Goal: Find specific page/section: Find specific page/section

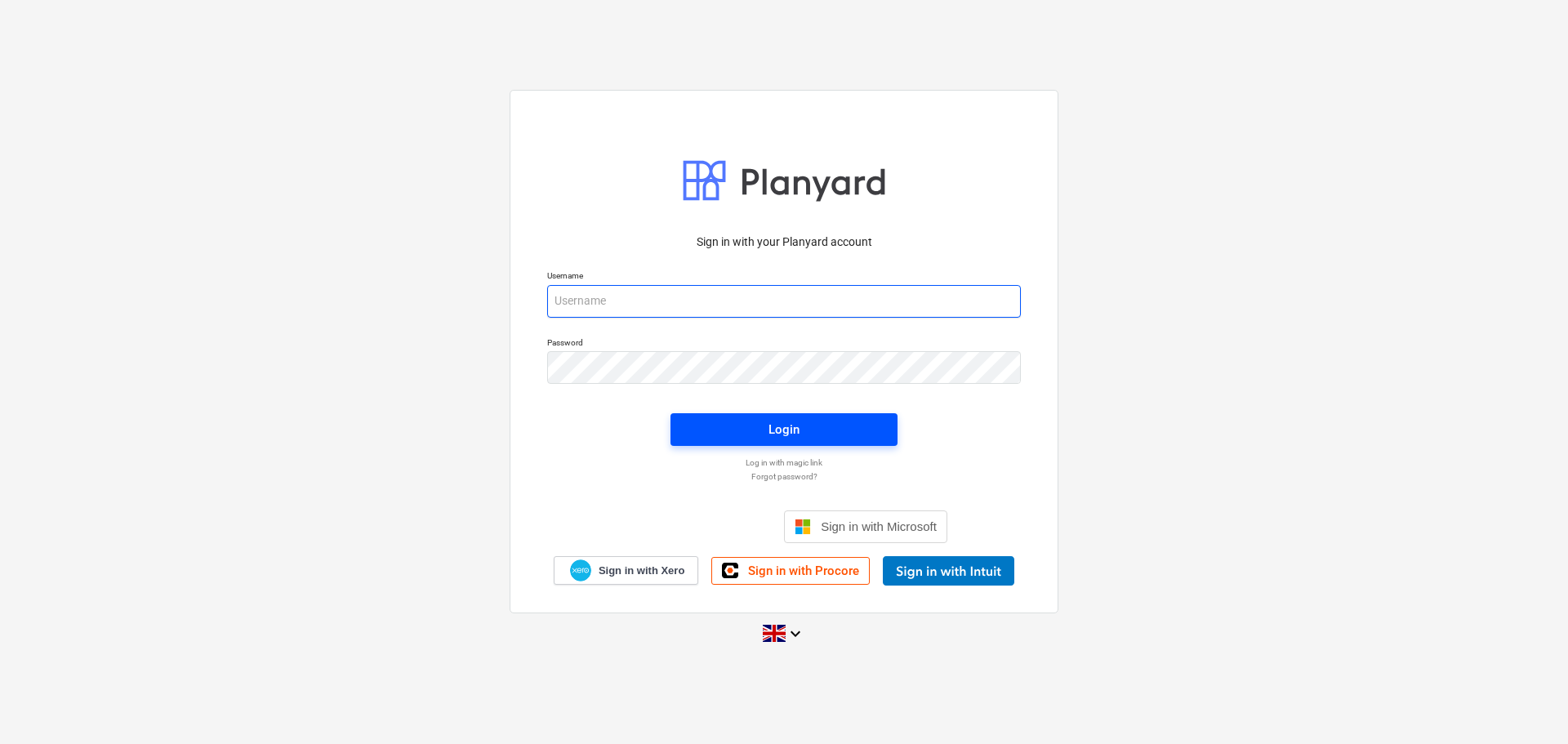
type input "[PERSON_NAME][EMAIL_ADDRESS][PERSON_NAME][DOMAIN_NAME]"
click at [757, 441] on button "Login" at bounding box center [784, 430] width 227 height 33
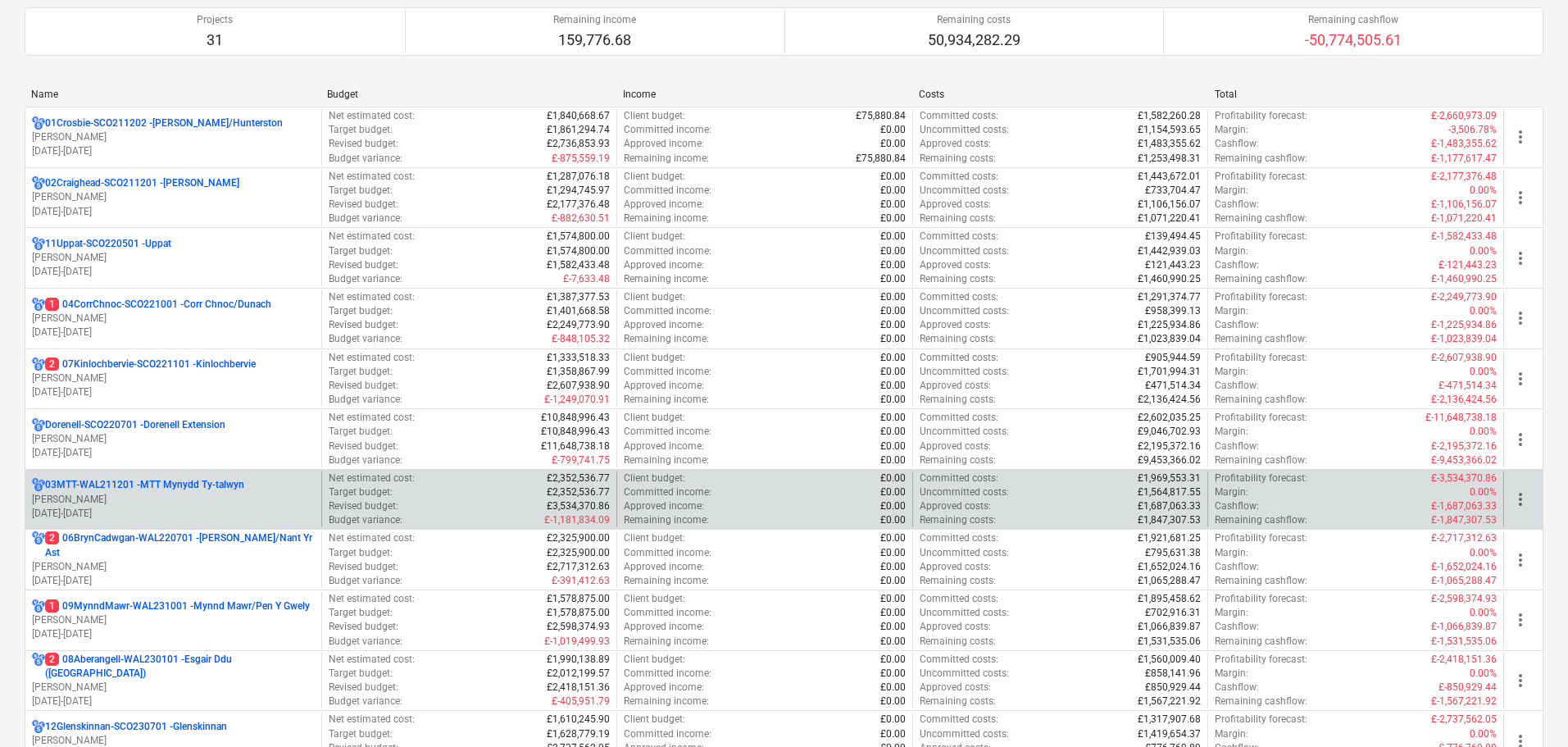
scroll to position [164, 0]
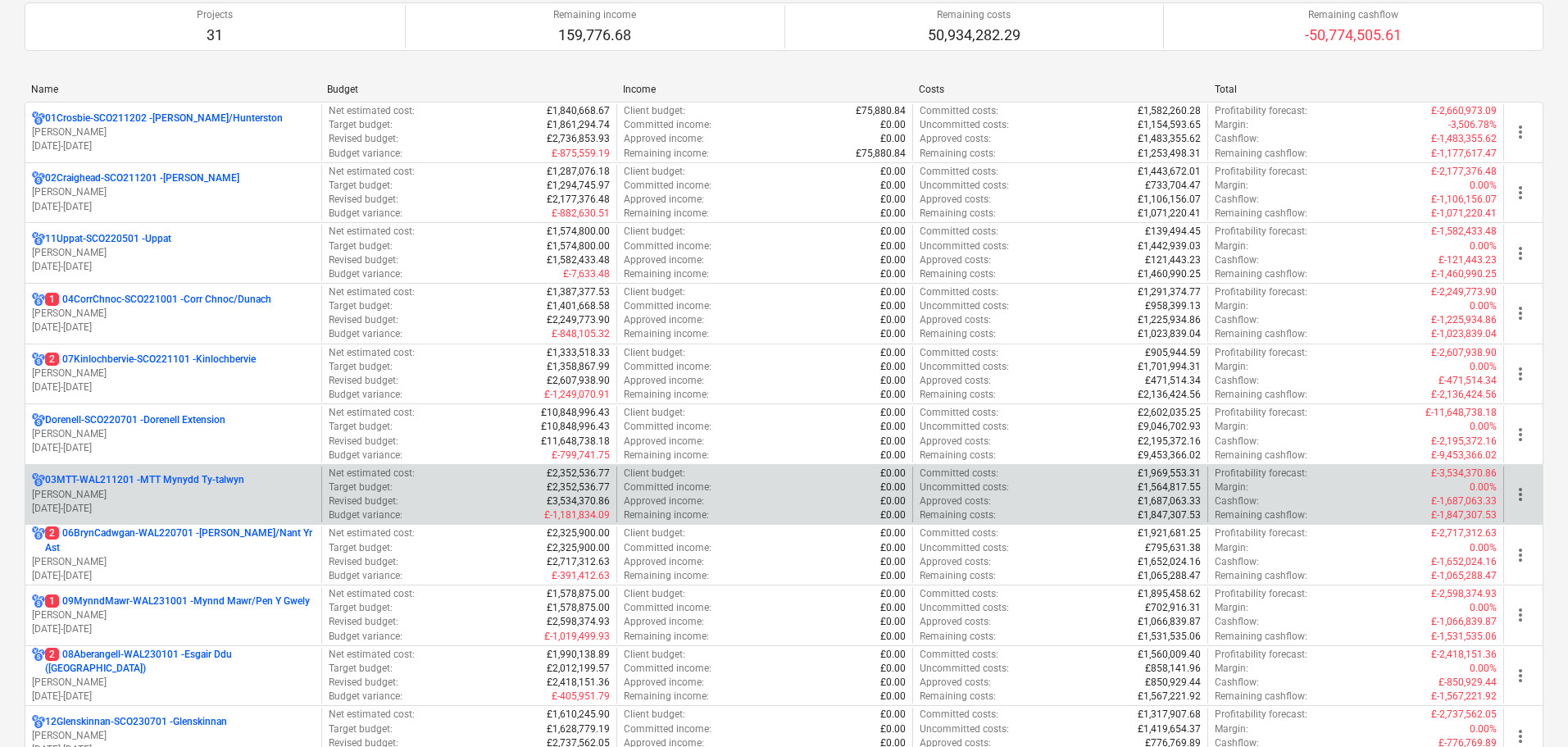
click at [155, 469] on div "03MTT-WAL211201 - MTT Mynydd Ty-talwyn [PERSON_NAME] [DATE] - [DATE]" at bounding box center [173, 494] width 296 height 57
click at [155, 474] on p "03MTT-WAL211201 - MTT Mynydd Ty-[GEOGRAPHIC_DATA]" at bounding box center [144, 480] width 199 height 14
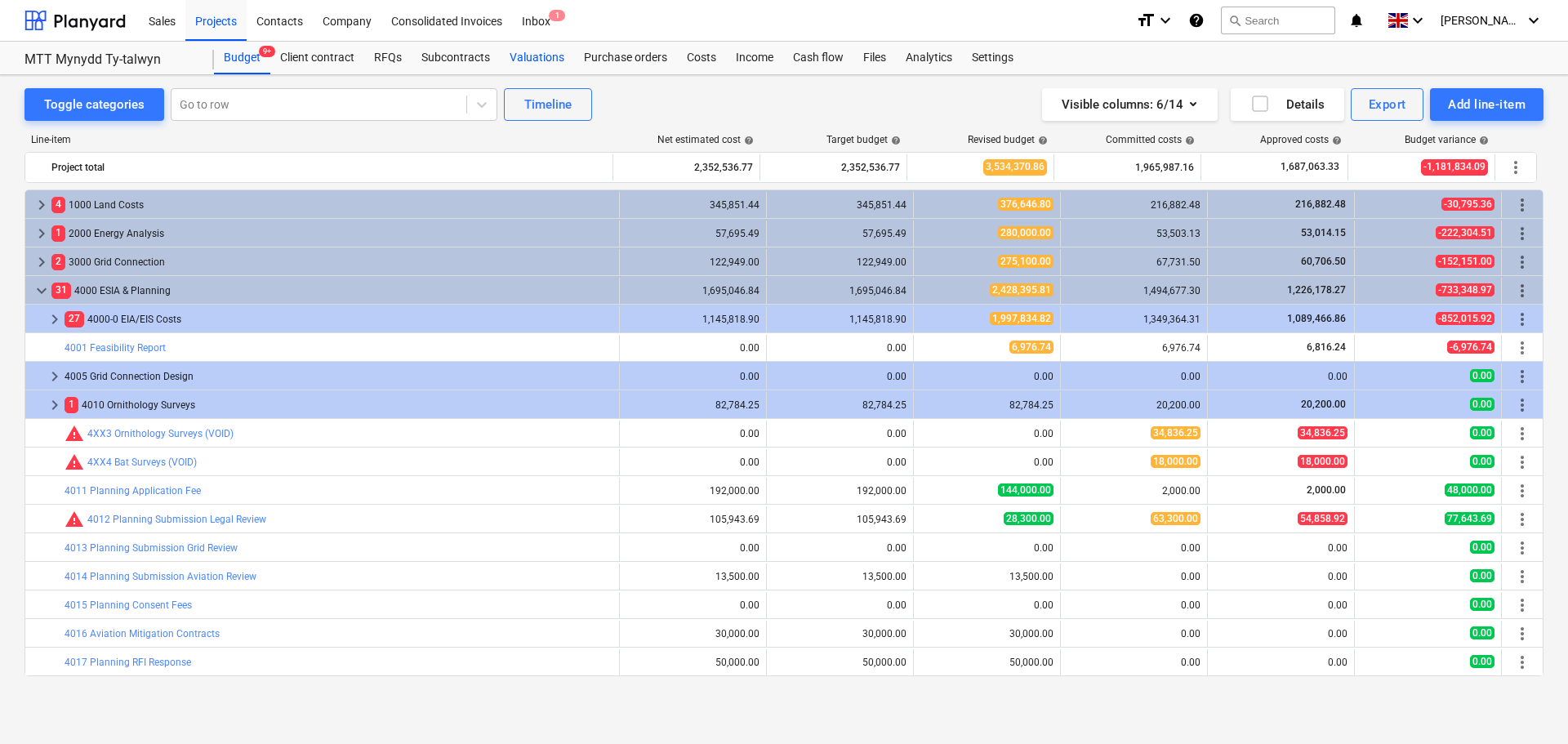
click at [539, 59] on div "Valuations" at bounding box center [537, 58] width 74 height 33
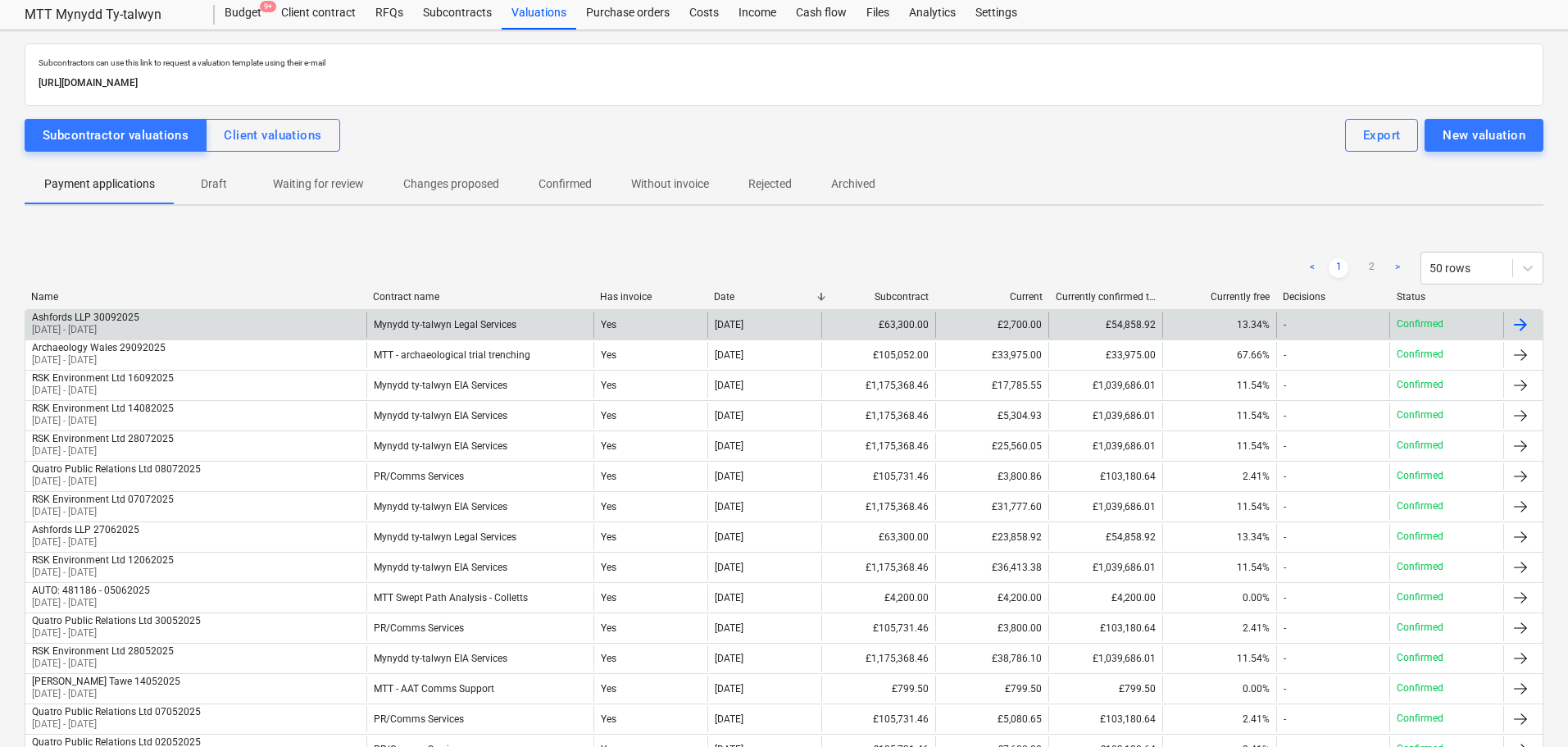
scroll to position [82, 0]
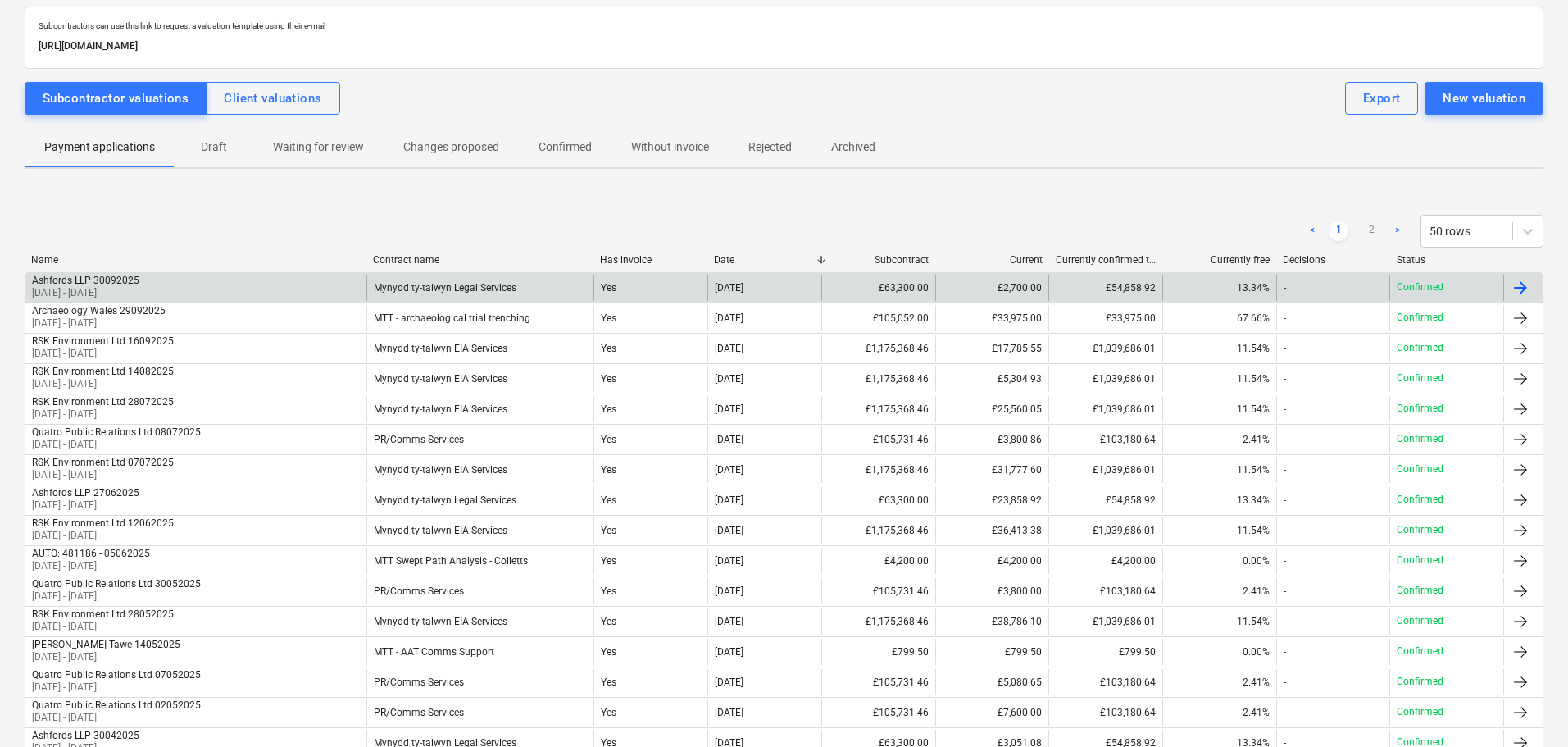
click at [159, 273] on div "Ashfords LLP 30092025 [DATE] - [DATE] Mynydd ty-talwyn Legal Services Yes [DATE…" at bounding box center [784, 287] width 1519 height 30
click at [248, 284] on div "Ashfords LLP 30092025 [DATE] - [DATE]" at bounding box center [196, 288] width 340 height 26
